Goal: Task Accomplishment & Management: Use online tool/utility

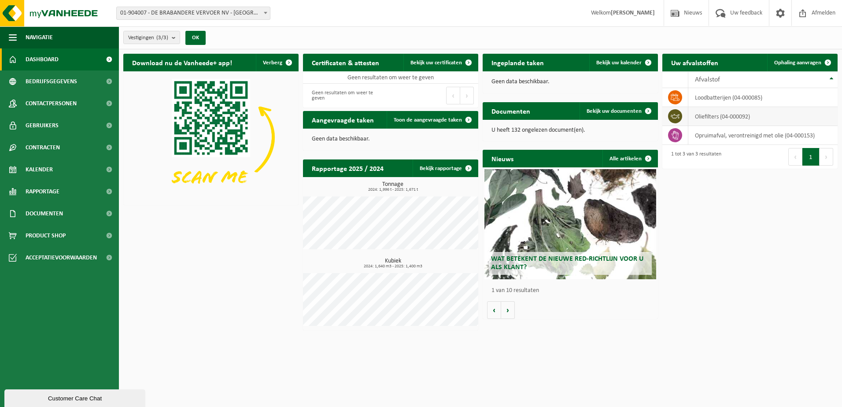
click at [730, 120] on td "oliefilters (04-000092)" at bounding box center [762, 116] width 149 height 19
drag, startPoint x: 730, startPoint y: 120, endPoint x: 785, endPoint y: 116, distance: 56.1
click at [785, 116] on td "oliefilters (04-000092)" at bounding box center [762, 116] width 149 height 19
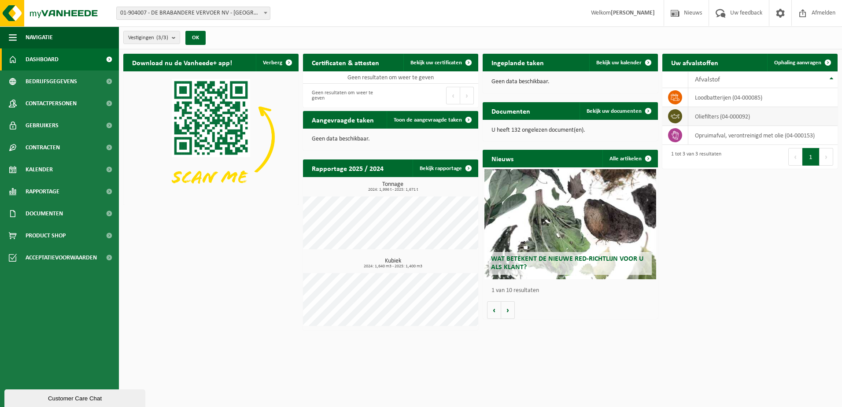
click at [785, 116] on td "oliefilters (04-000092)" at bounding box center [762, 116] width 149 height 19
click at [804, 63] on span "Ophaling aanvragen" at bounding box center [797, 63] width 47 height 6
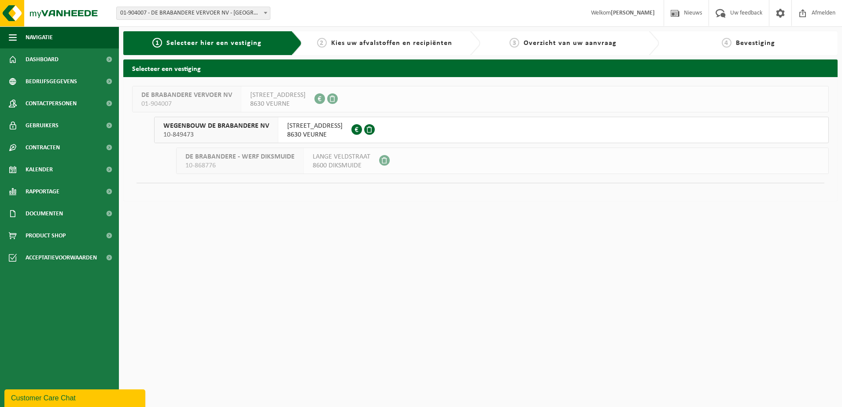
click at [197, 99] on span "DE BRABANDERE VERVOER NV" at bounding box center [186, 95] width 91 height 9
click at [209, 128] on span "WEGENBOUW DE BRABANDERE NV" at bounding box center [216, 126] width 106 height 9
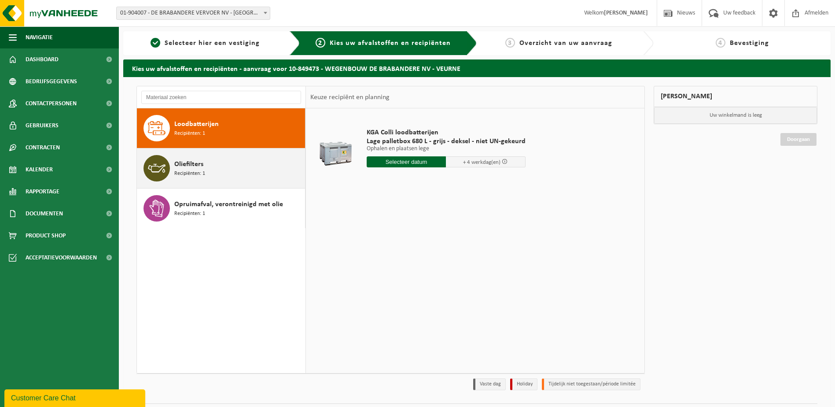
click at [197, 165] on span "Oliefilters" at bounding box center [188, 164] width 29 height 11
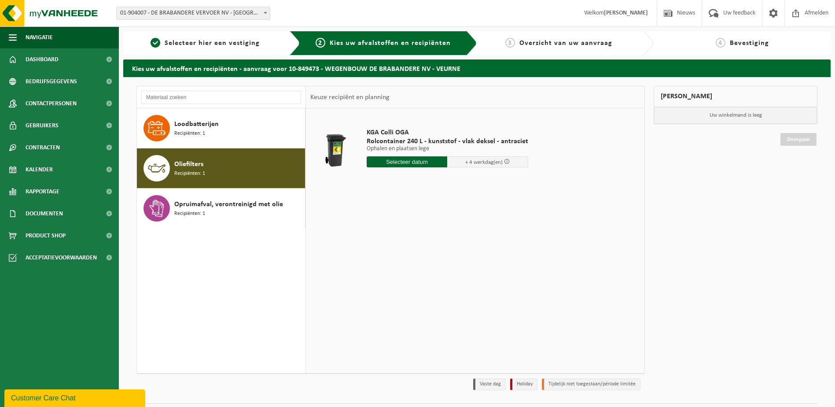
click at [419, 163] on input "text" at bounding box center [407, 161] width 81 height 11
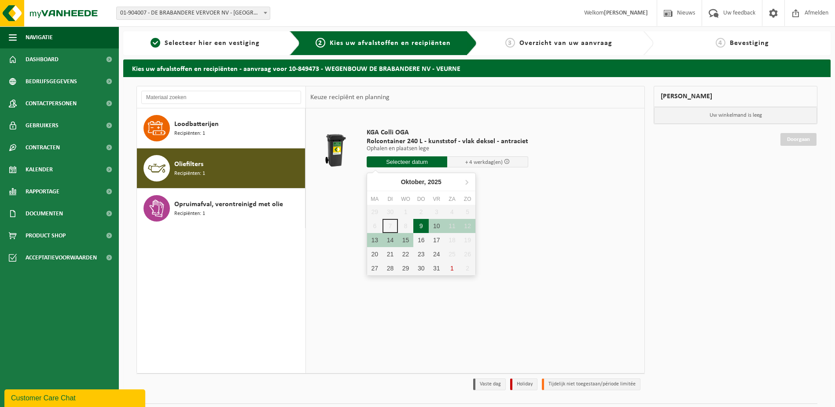
click at [420, 227] on div "9" at bounding box center [420, 226] width 15 height 14
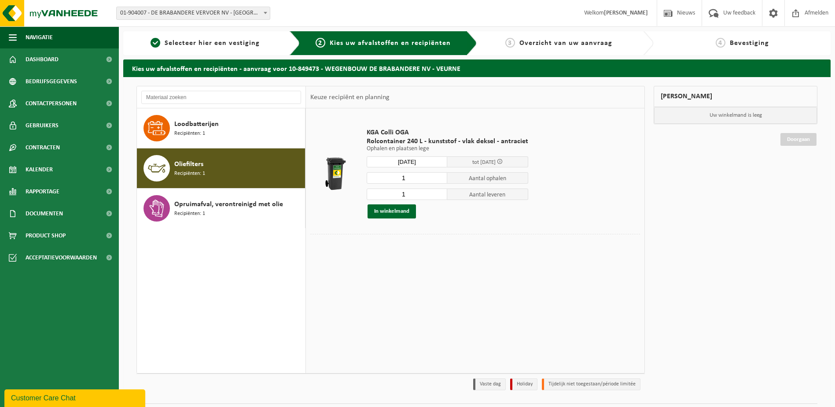
type input "Van 2025-10-09"
click at [380, 211] on button "In winkelmand" at bounding box center [392, 211] width 48 height 14
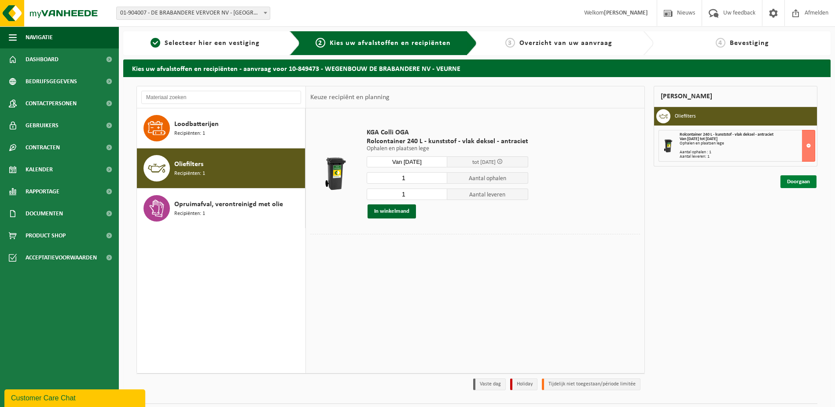
click at [803, 185] on link "Doorgaan" at bounding box center [799, 181] width 36 height 13
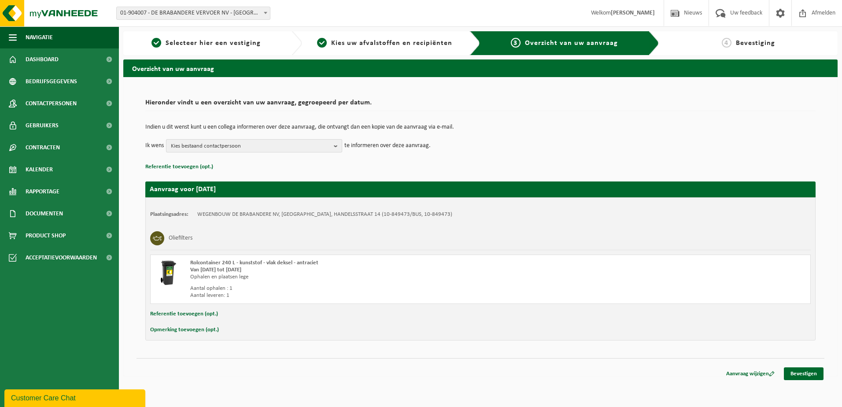
click at [339, 147] on b "button" at bounding box center [338, 146] width 8 height 12
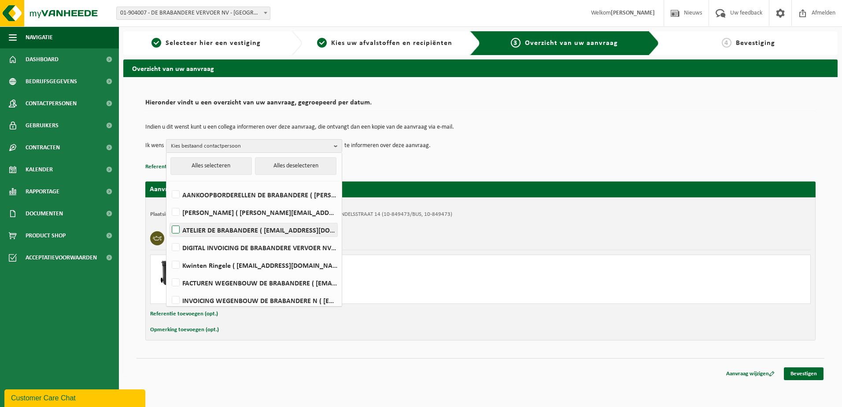
click at [177, 232] on label "ATELIER DE BRABANDERE ( atelier@de-brabandere.be )" at bounding box center [253, 229] width 167 height 13
click at [169, 219] on input "ATELIER DE BRABANDERE ( atelier@de-brabandere.be )" at bounding box center [168, 218] width 0 height 0
checkbox input "true"
click at [519, 154] on div "Indien u dit wenst kunt u een collega informeren over deze aanvraag, die ontvan…" at bounding box center [480, 138] width 670 height 46
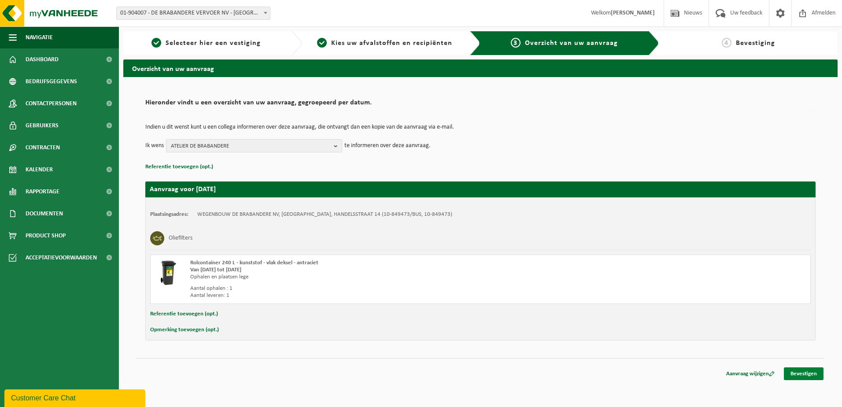
click at [811, 374] on link "Bevestigen" at bounding box center [804, 373] width 40 height 13
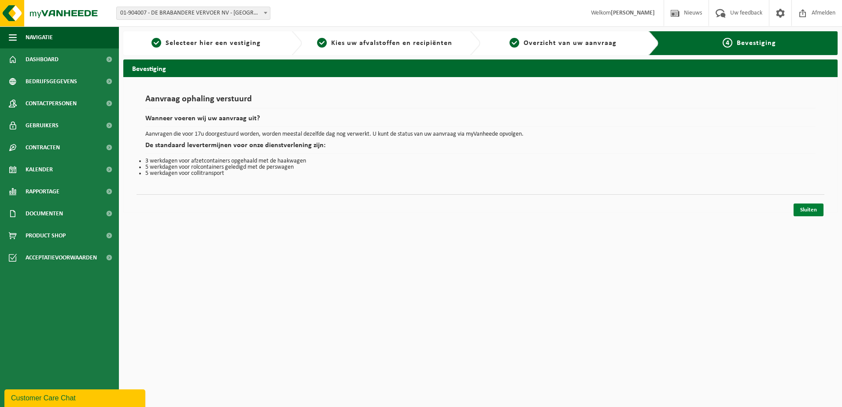
click at [807, 210] on link "Sluiten" at bounding box center [808, 209] width 30 height 13
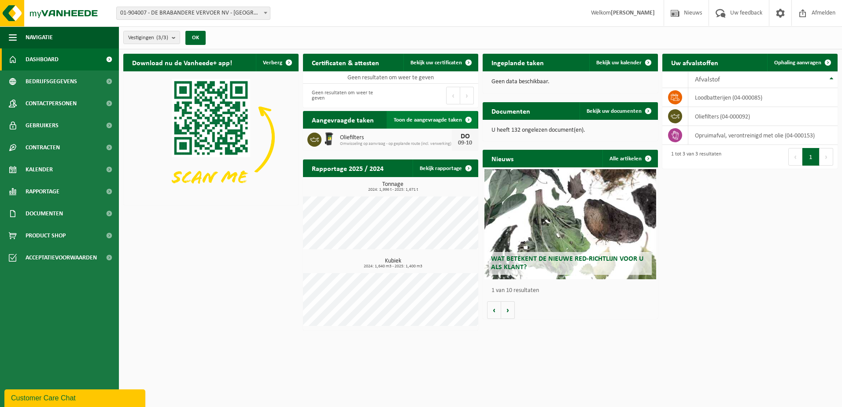
click at [423, 122] on span "Toon de aangevraagde taken" at bounding box center [428, 120] width 68 height 6
